Goal: Book appointment/travel/reservation

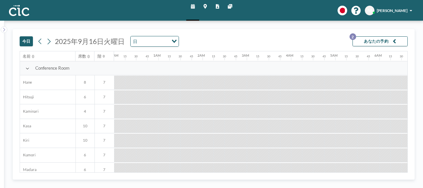
scroll to position [0, 584]
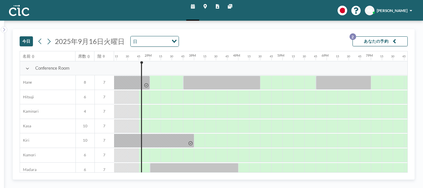
click at [203, 5] on link "マップ" at bounding box center [205, 10] width 12 height 21
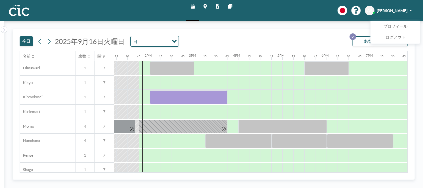
scroll to position [223, 584]
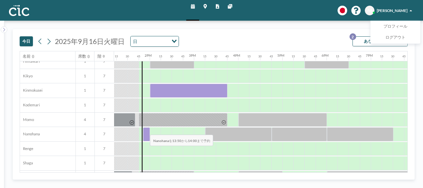
click at [145, 129] on div at bounding box center [146, 134] width 7 height 14
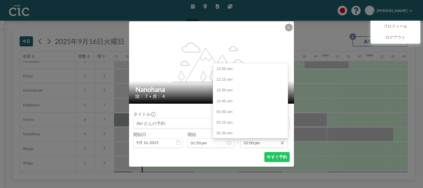
scroll to position [602, 0]
click at [231, 89] on div "02:30 pm" at bounding box center [252, 89] width 78 height 11
type input "02:30 pm"
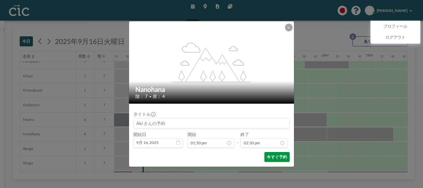
click at [271, 156] on button "今すぐ予約" at bounding box center [276, 157] width 25 height 10
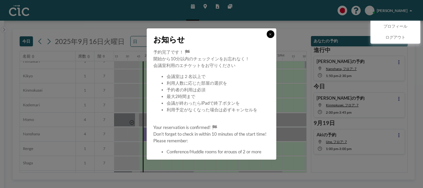
click at [273, 33] on button at bounding box center [271, 34] width 8 height 8
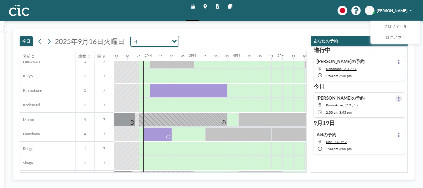
click at [397, 96] on button at bounding box center [398, 98] width 7 height 7
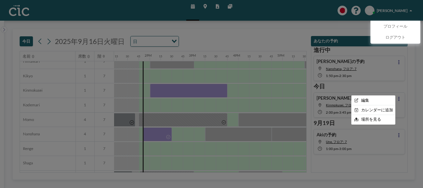
click at [332, 94] on div at bounding box center [211, 94] width 423 height 188
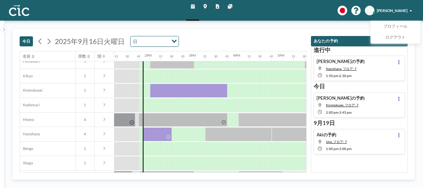
click at [368, 102] on div "Aki さんの予約 Kinmokusei, フロア: 7 2:00 PM - 3:45 PM" at bounding box center [360, 104] width 92 height 25
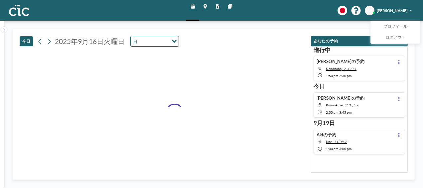
click at [368, 102] on div "Aki さんの予約 Kinmokusei, フロア: 7 2:00 PM - 3:45 PM" at bounding box center [360, 104] width 92 height 25
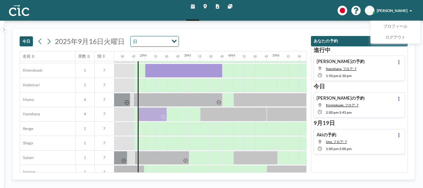
scroll to position [246, 594]
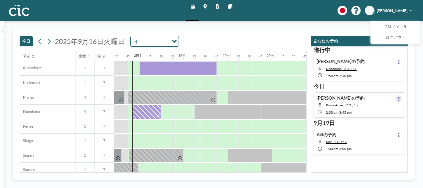
click at [396, 96] on button at bounding box center [398, 98] width 7 height 7
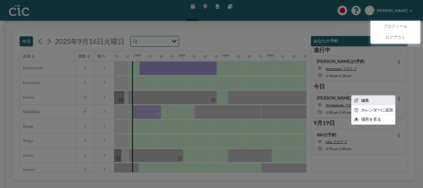
click at [382, 96] on li "編集" at bounding box center [373, 99] width 44 height 9
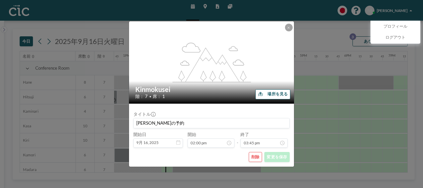
scroll to position [0, 594]
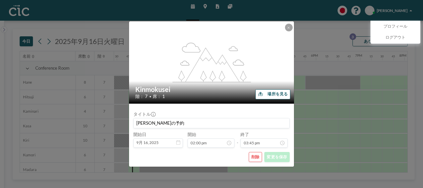
click at [256, 156] on button "削除" at bounding box center [255, 157] width 13 height 10
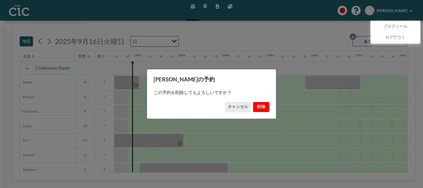
click at [258, 105] on button "削除" at bounding box center [261, 107] width 17 height 10
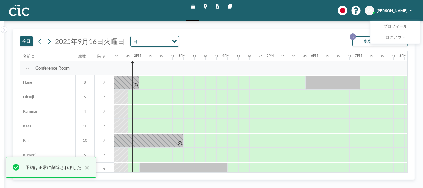
click at [204, 35] on div "今日 2025年9月16日火曜日 日 Loading... あなたの予約 3" at bounding box center [214, 40] width 388 height 22
